Goal: Find specific page/section: Find specific page/section

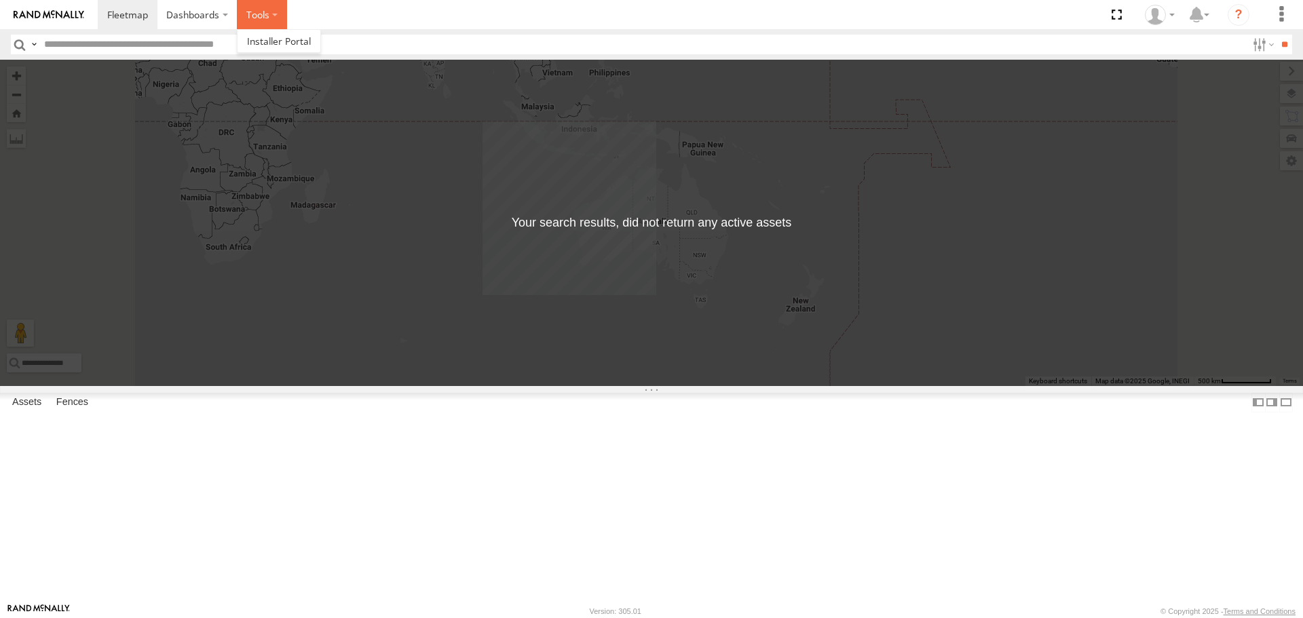
click at [265, 16] on label at bounding box center [262, 14] width 50 height 29
click at [138, 14] on span at bounding box center [127, 14] width 41 height 13
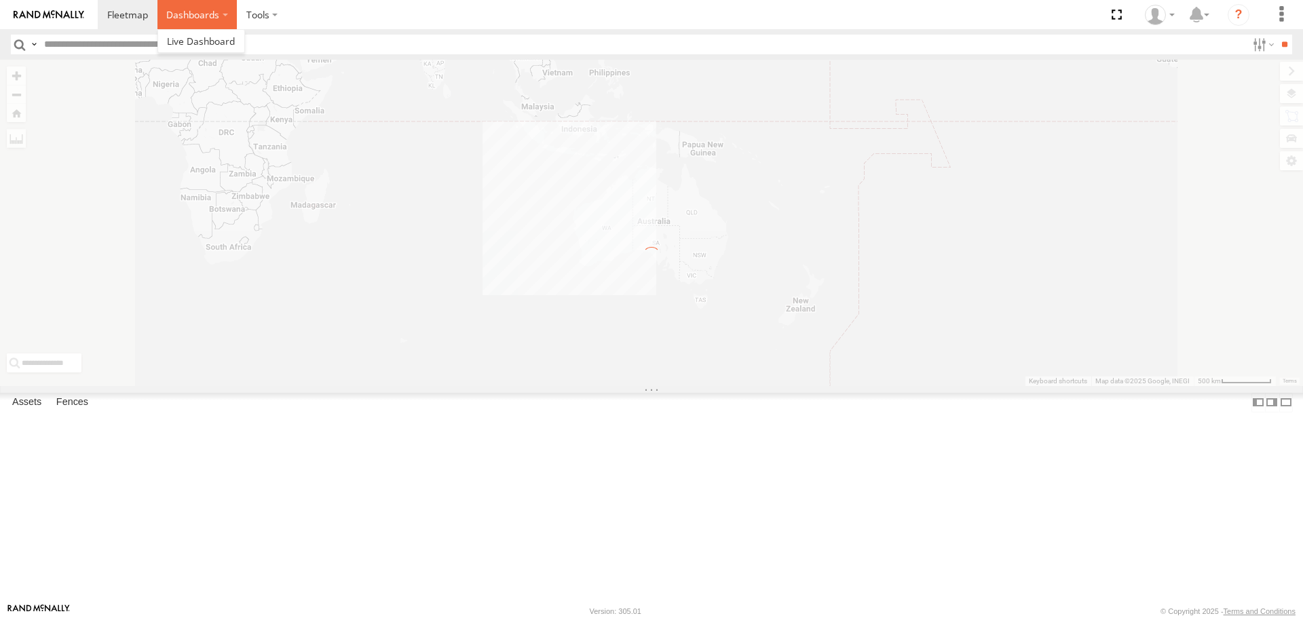
click at [227, 14] on label "Dashboards" at bounding box center [197, 14] width 80 height 29
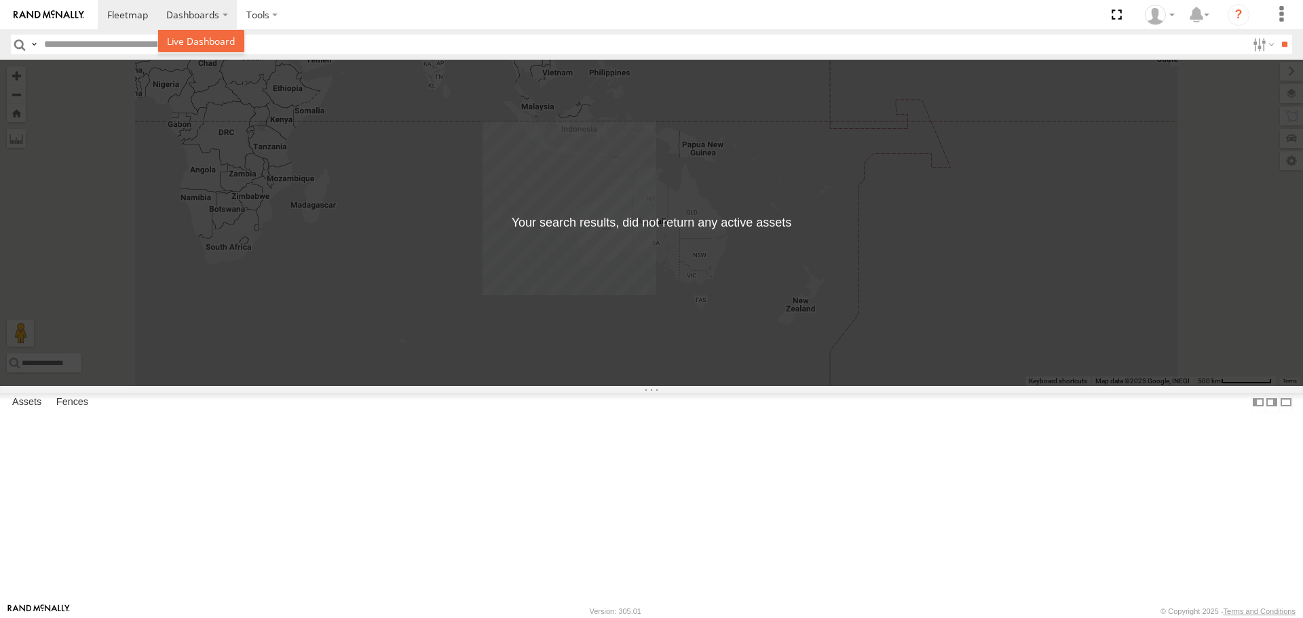
click at [197, 38] on span at bounding box center [201, 41] width 68 height 13
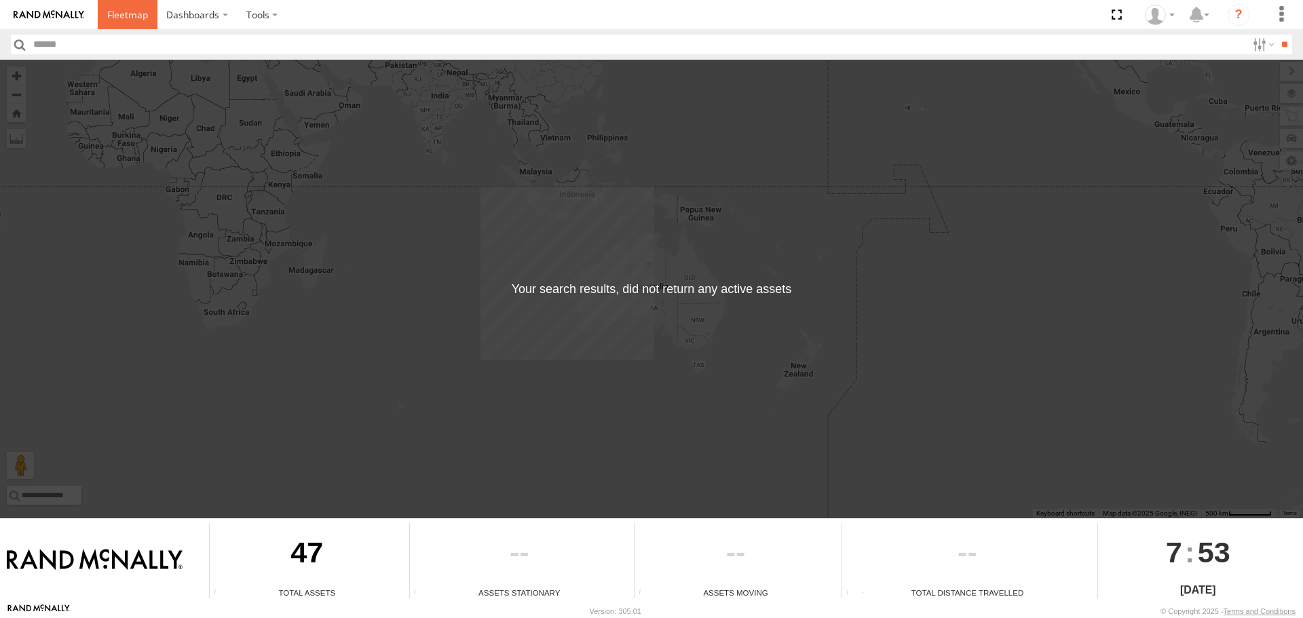
click at [126, 15] on span at bounding box center [127, 14] width 41 height 13
